Goal: Find specific fact: Find specific fact

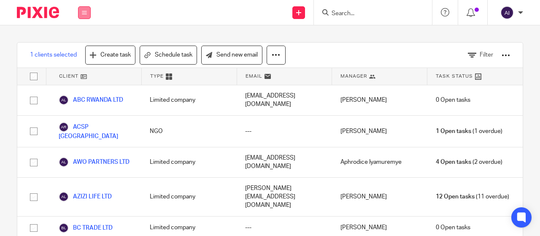
click at [83, 11] on icon at bounding box center [84, 12] width 5 height 5
click at [79, 38] on link "Work" at bounding box center [79, 39] width 13 height 6
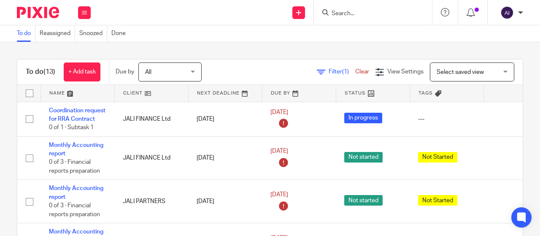
click at [342, 6] on div at bounding box center [373, 12] width 118 height 25
click at [340, 14] on input "Search" at bounding box center [369, 14] width 76 height 8
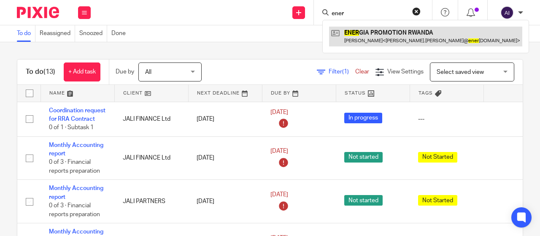
type input "ener"
click at [370, 33] on link at bounding box center [425, 36] width 193 height 19
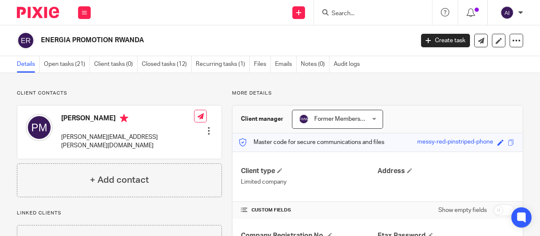
click at [343, 13] on input "Search" at bounding box center [369, 14] width 76 height 8
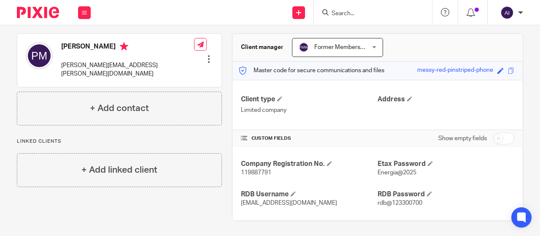
scroll to position [72, 0]
drag, startPoint x: 272, startPoint y: 173, endPoint x: 234, endPoint y: 173, distance: 38.0
click at [234, 173] on div "Company Registration No. 119887791 Etax Password Energia@2025 RDB Username [EMA…" at bounding box center [377, 182] width 290 height 73
copy span "119887791"
